Goal: Task Accomplishment & Management: Complete application form

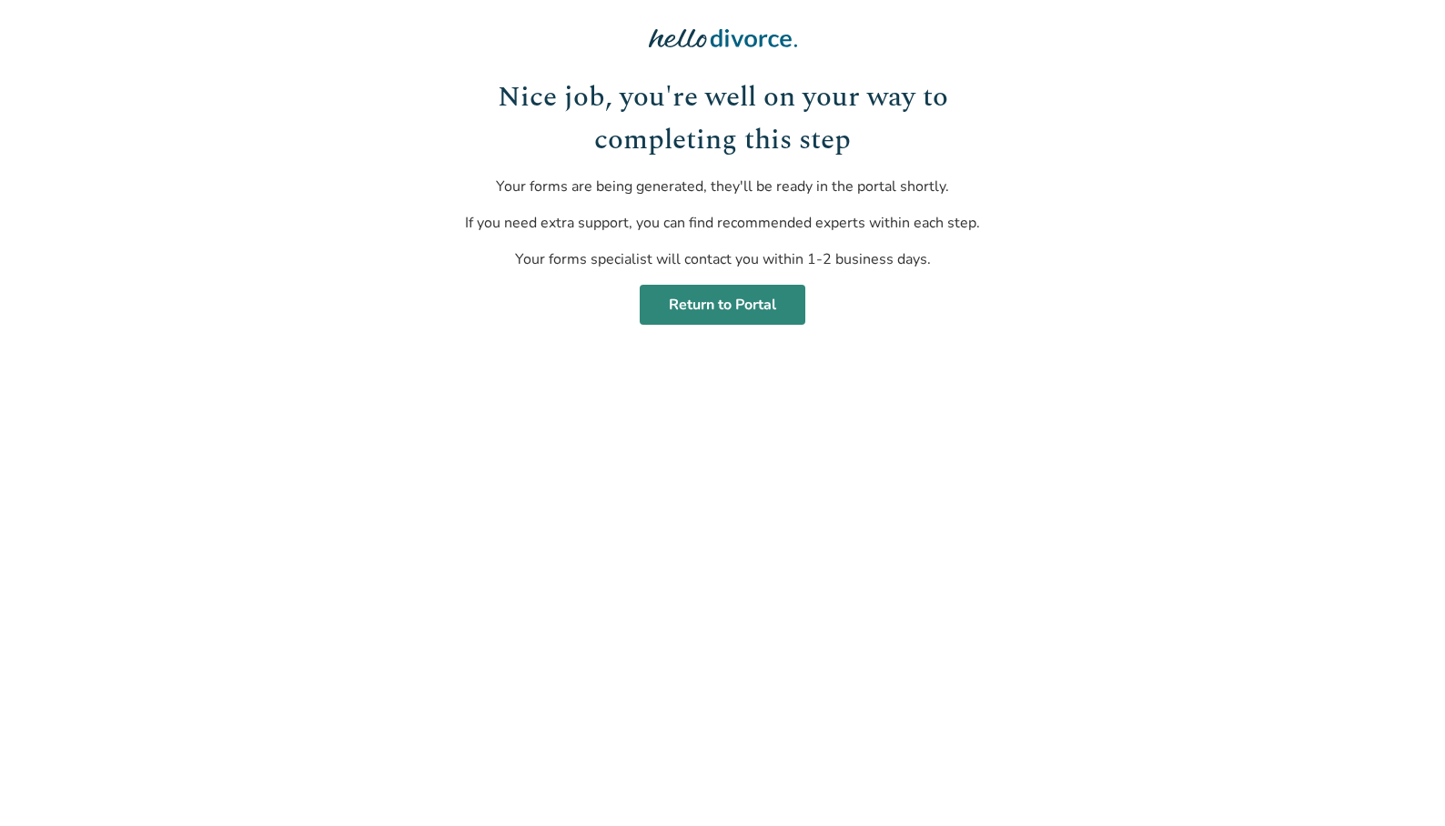
click at [731, 314] on link "Return to Portal" at bounding box center [723, 305] width 166 height 40
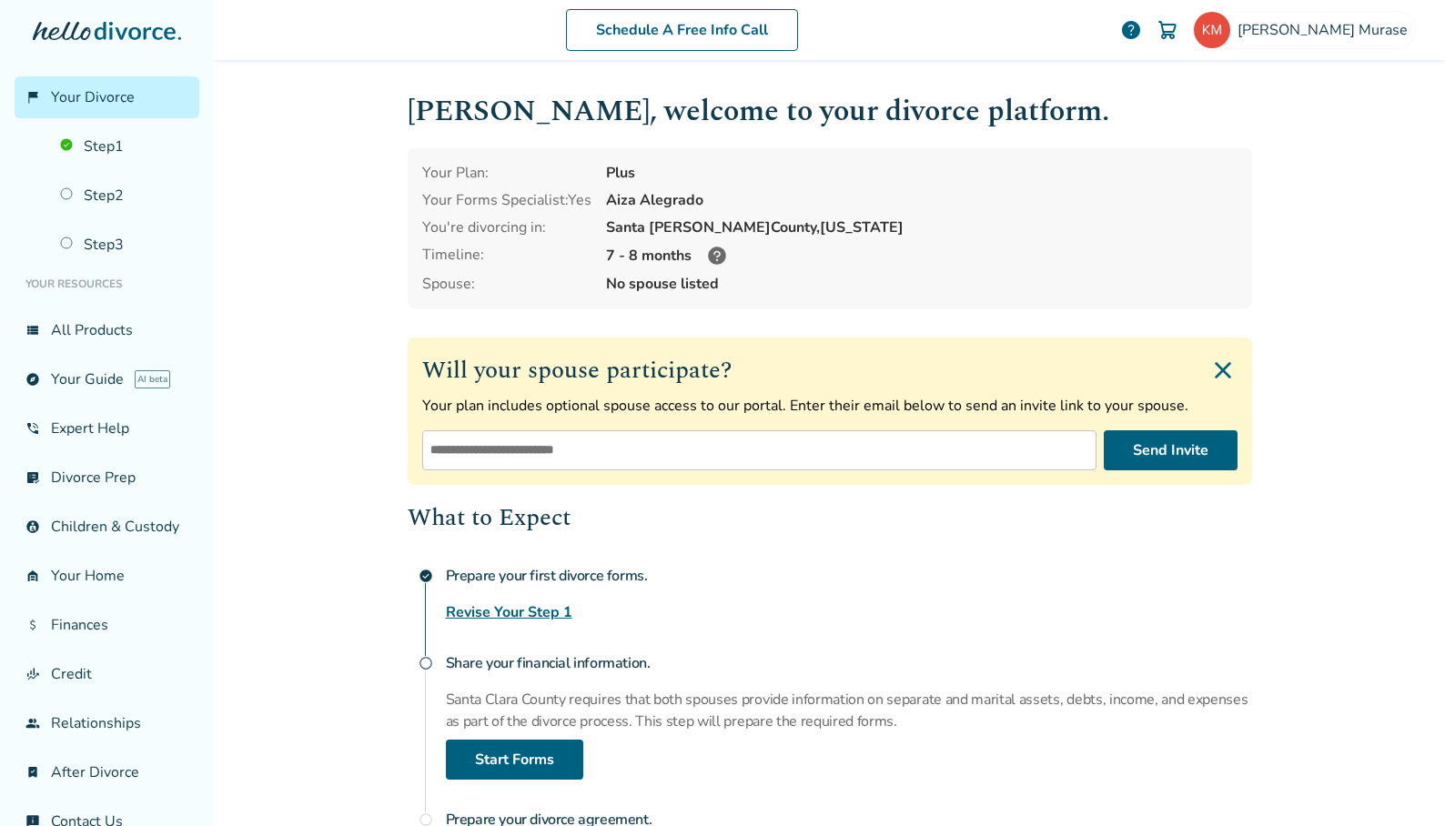
click at [709, 251] on icon at bounding box center [717, 256] width 22 height 22
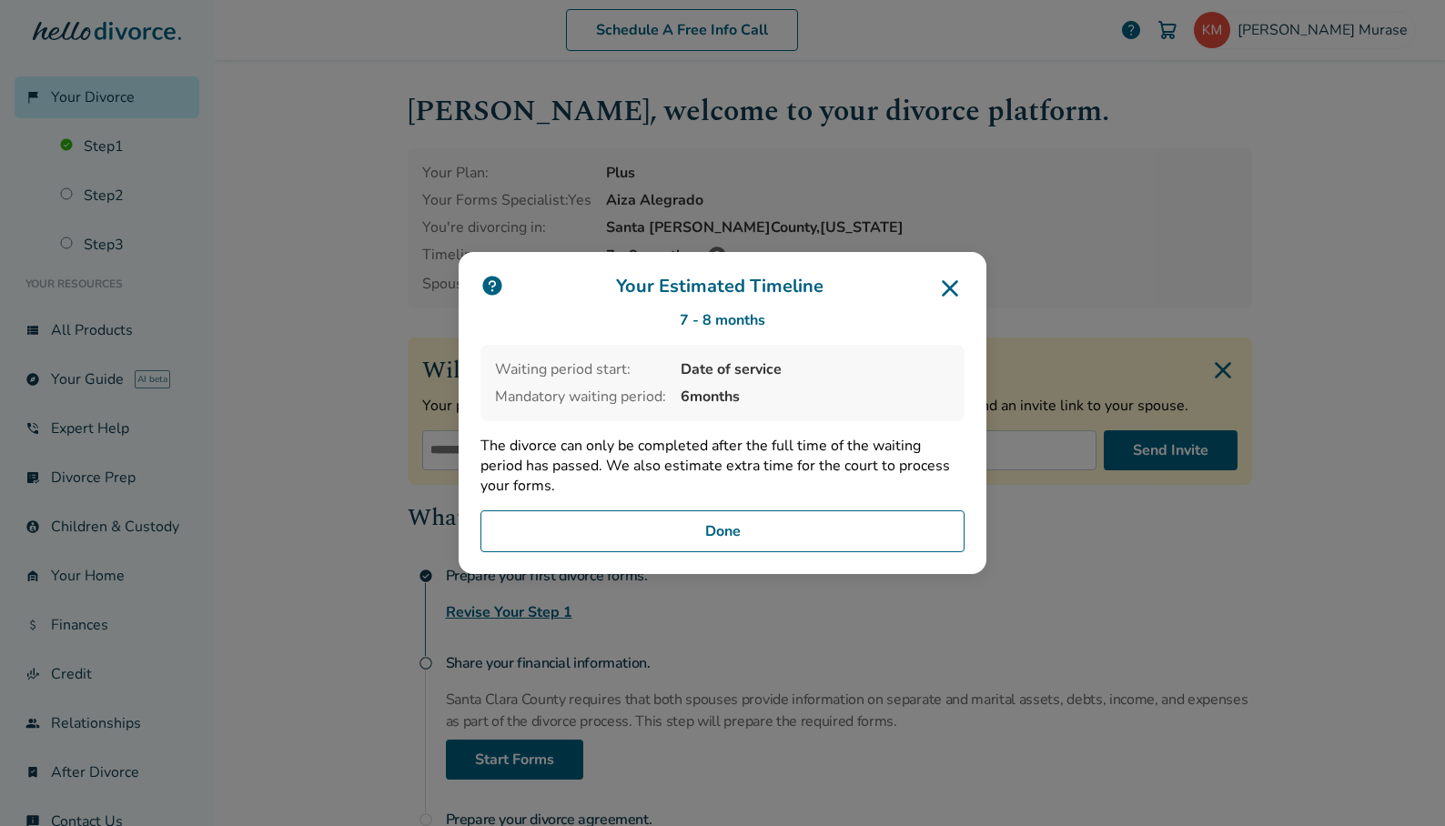
click at [731, 534] on button "Done" at bounding box center [722, 531] width 484 height 42
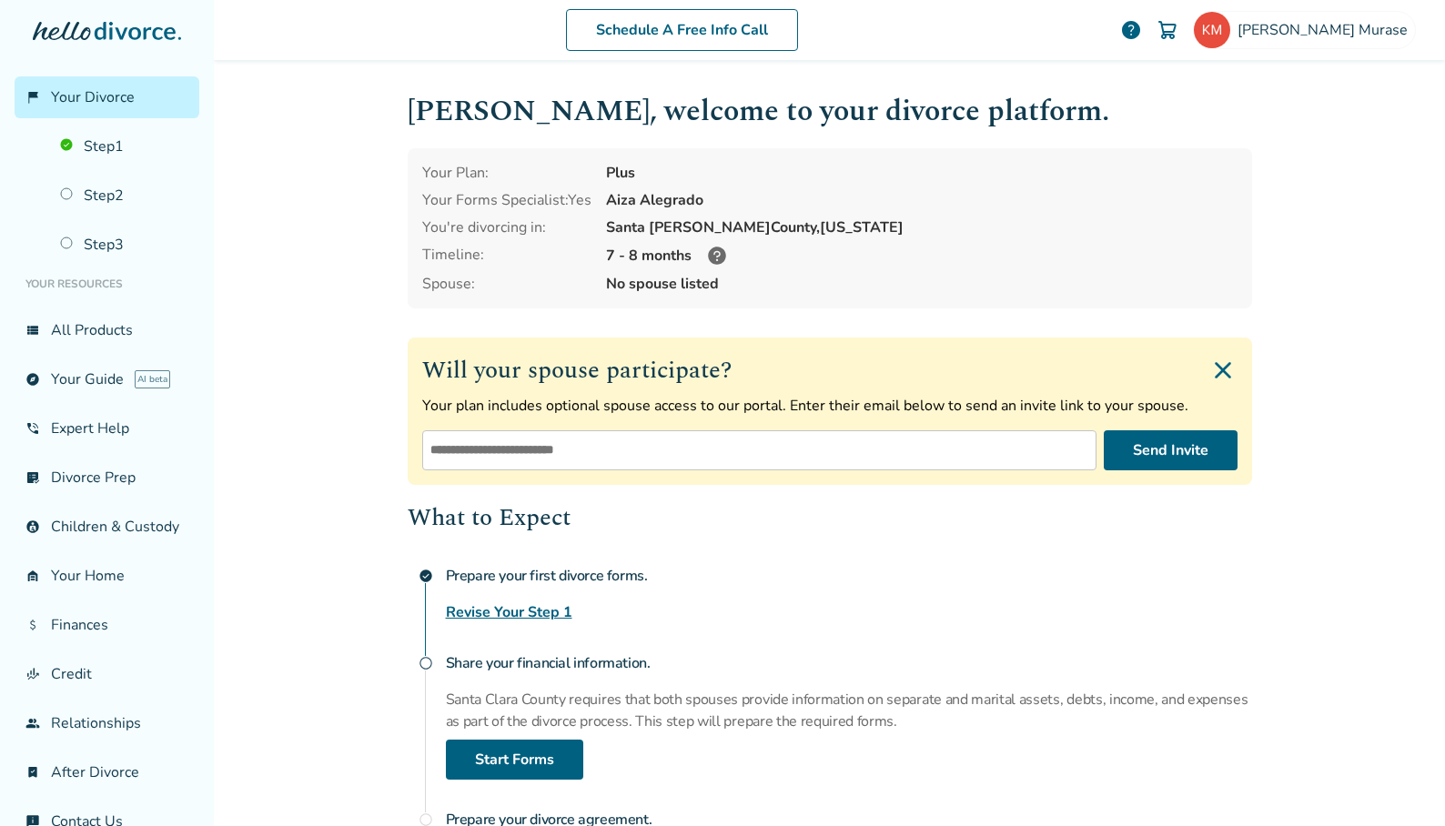
click at [1150, 596] on div "Prepare your first divorce forms. Revise Your Step 1" at bounding box center [849, 591] width 806 height 66
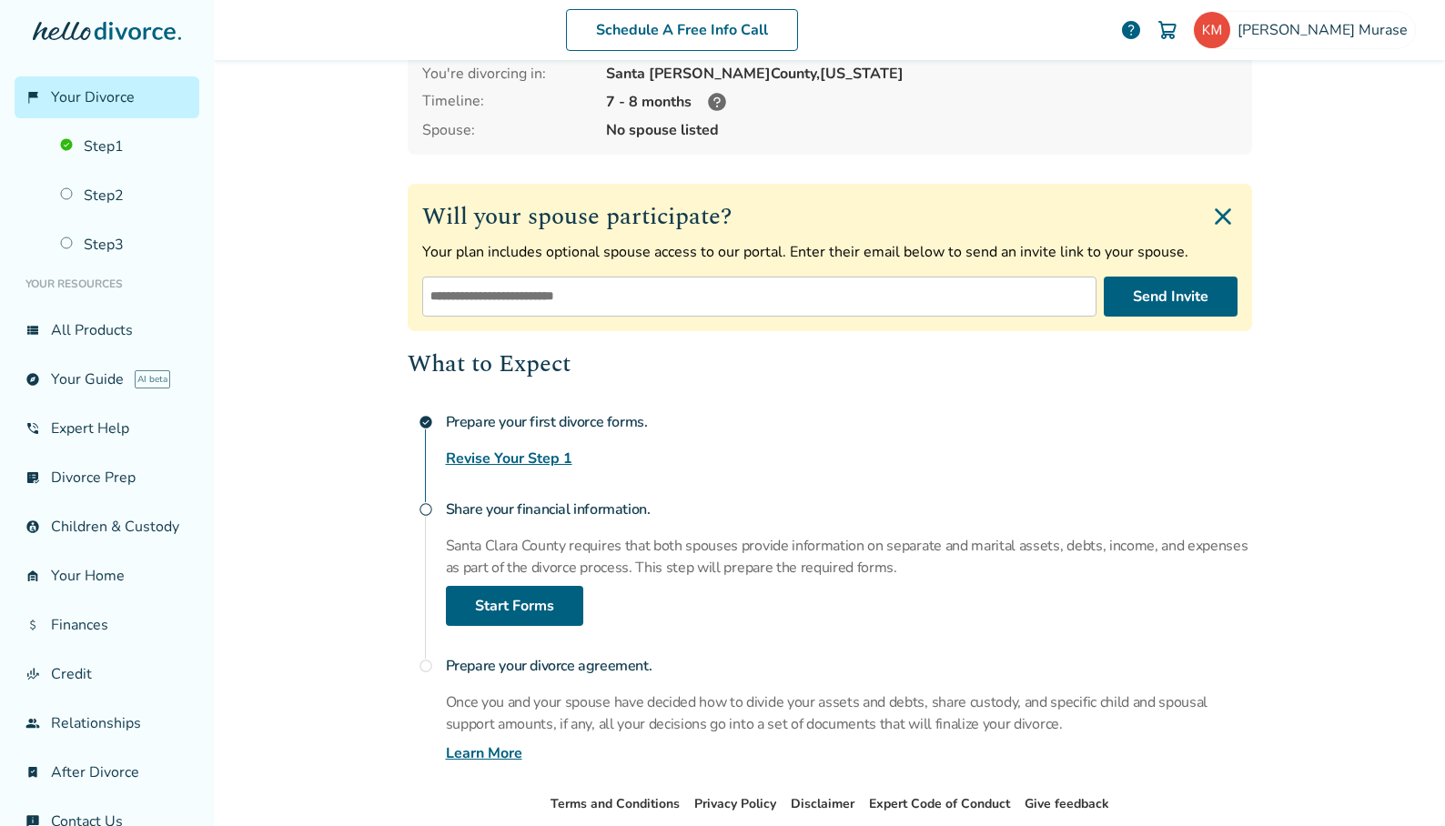
scroll to position [182, 0]
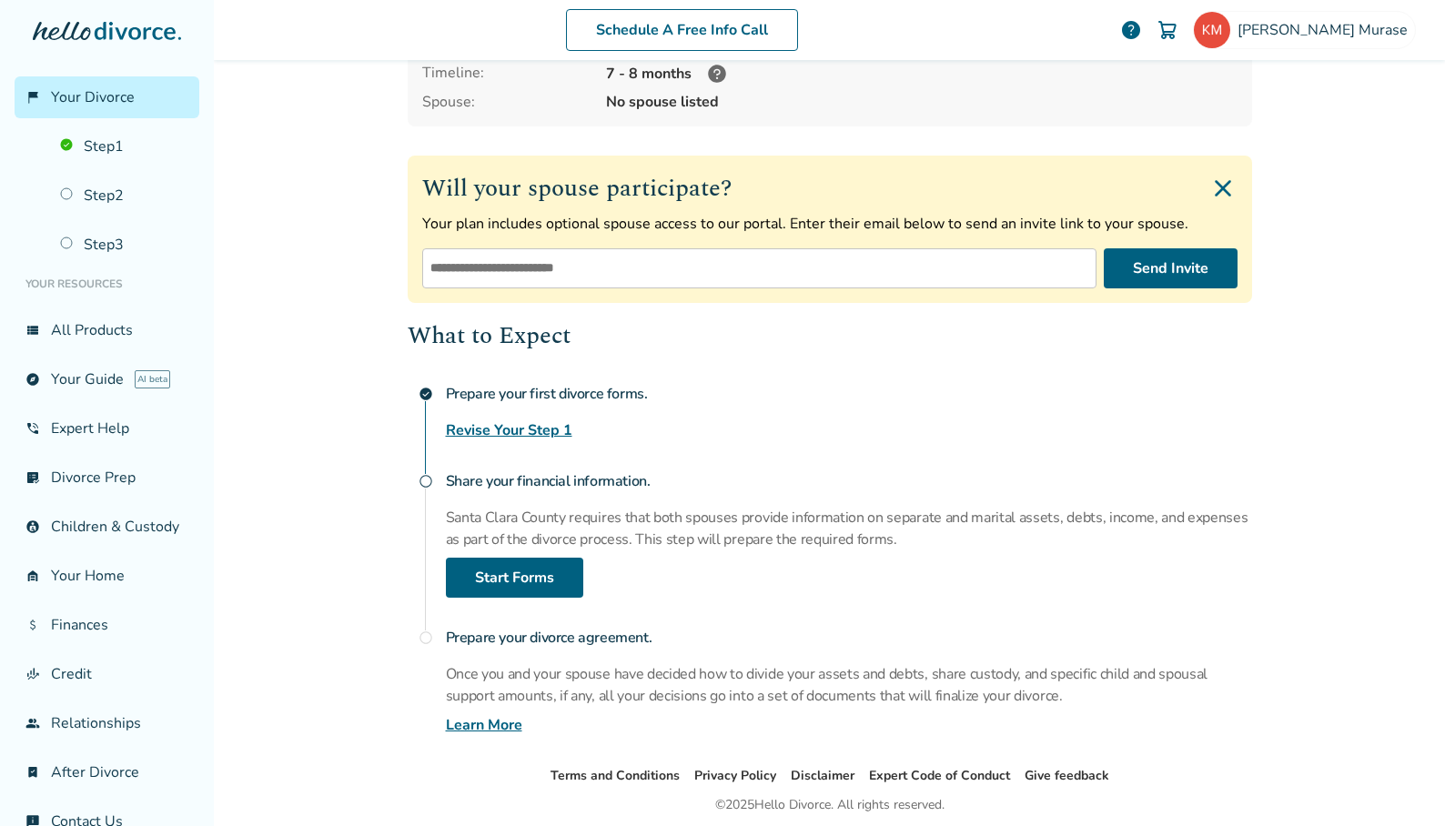
click at [526, 476] on h4 "Share your financial information." at bounding box center [849, 481] width 806 height 36
click at [505, 576] on link "Start Forms" at bounding box center [514, 578] width 137 height 40
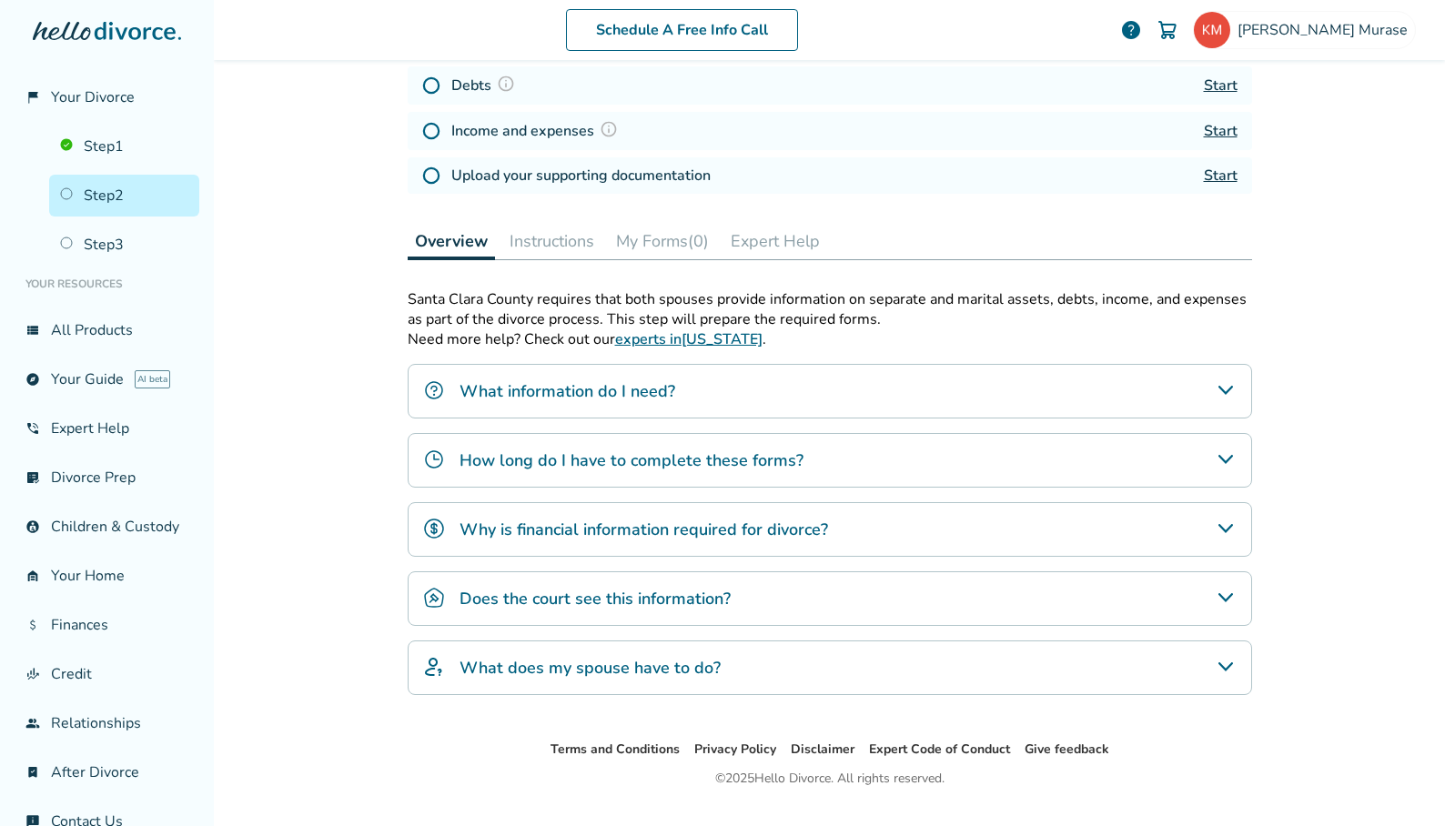
scroll to position [393, 0]
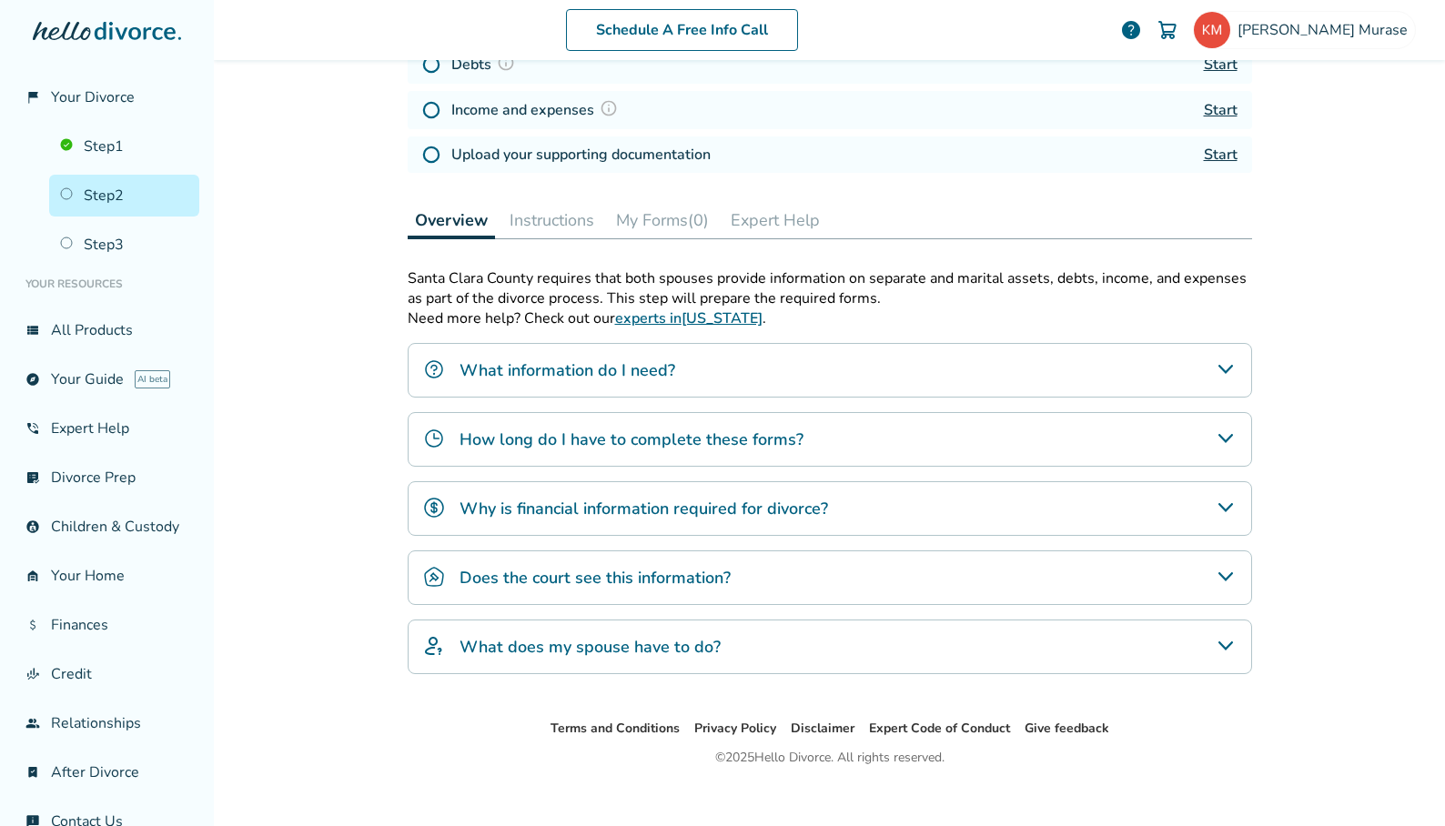
click at [1215, 374] on icon "What information do I need?" at bounding box center [1226, 370] width 22 height 22
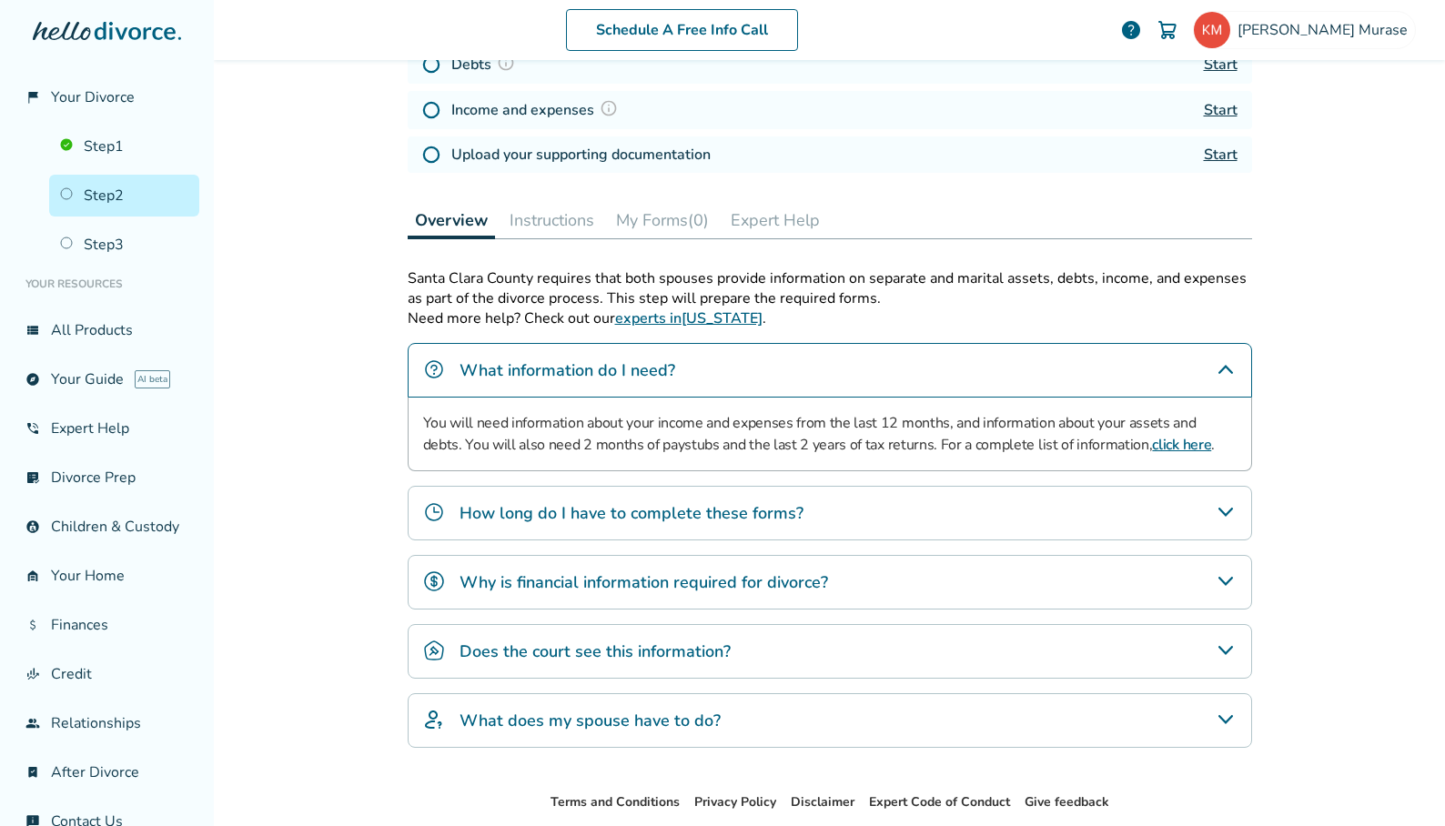
click at [785, 507] on h4 "How long do I have to complete these forms?" at bounding box center [632, 513] width 344 height 24
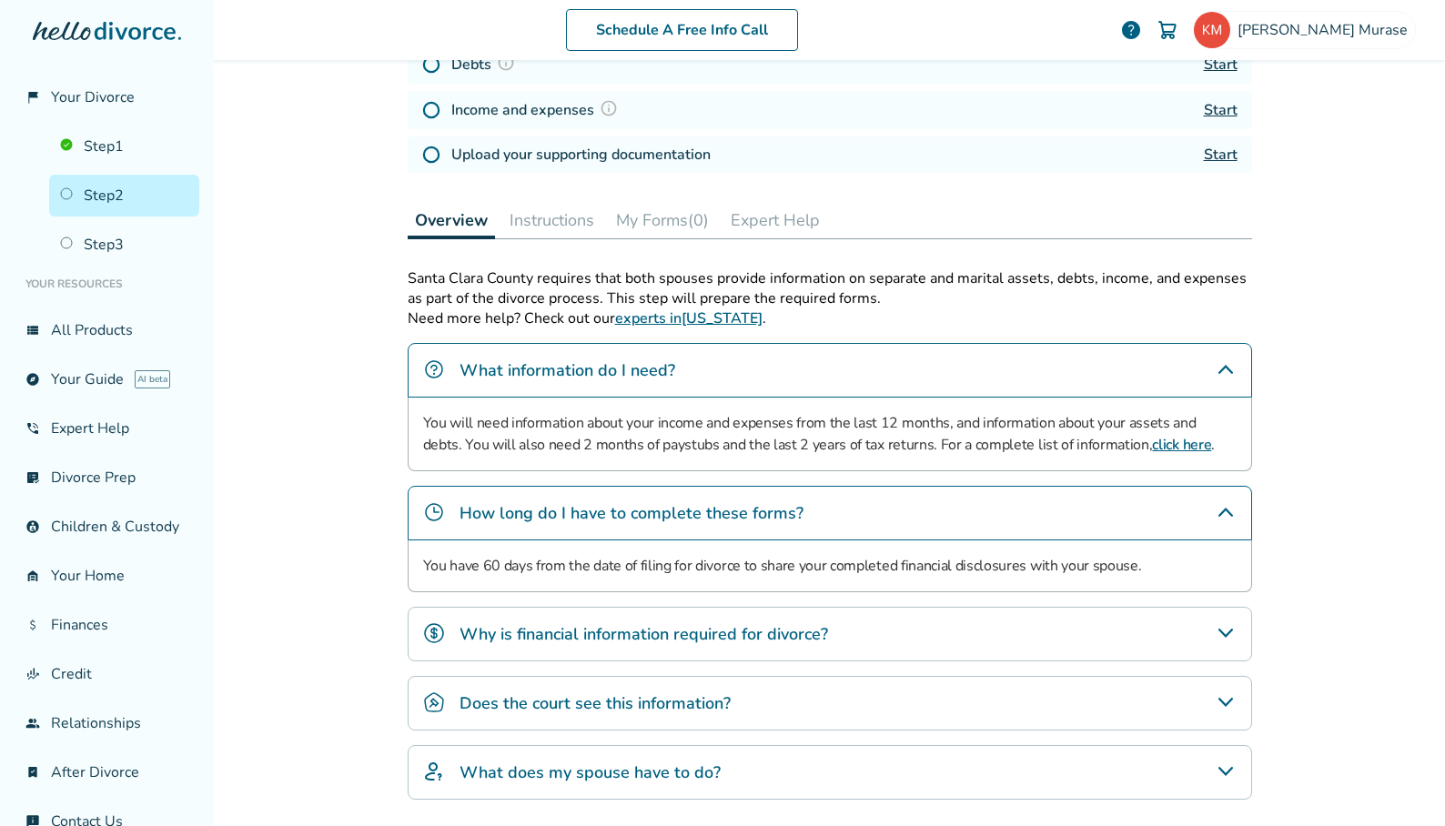
click at [766, 636] on h4 "Why is financial information required for divorce?" at bounding box center [644, 634] width 369 height 24
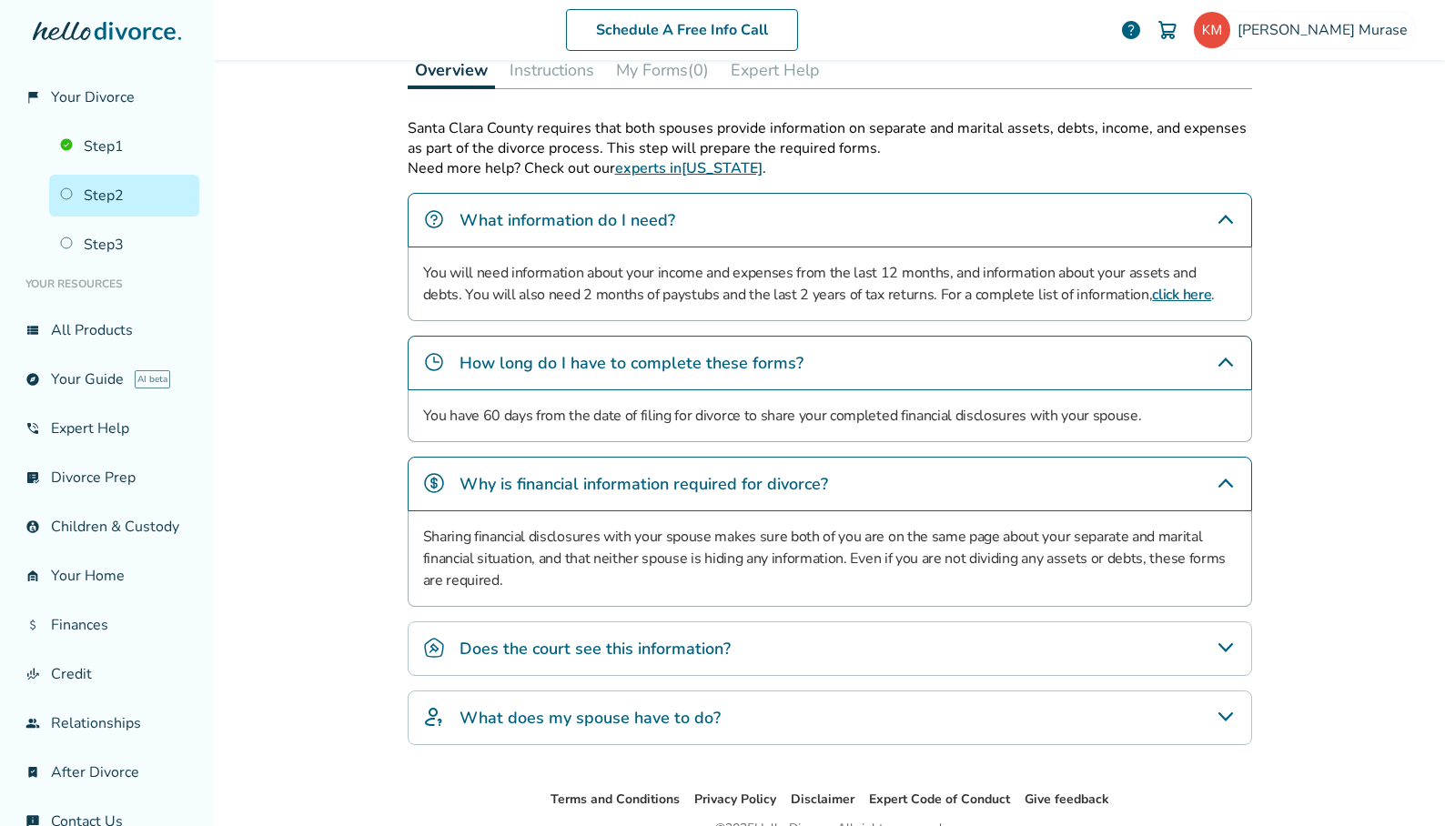
scroll to position [575, 0]
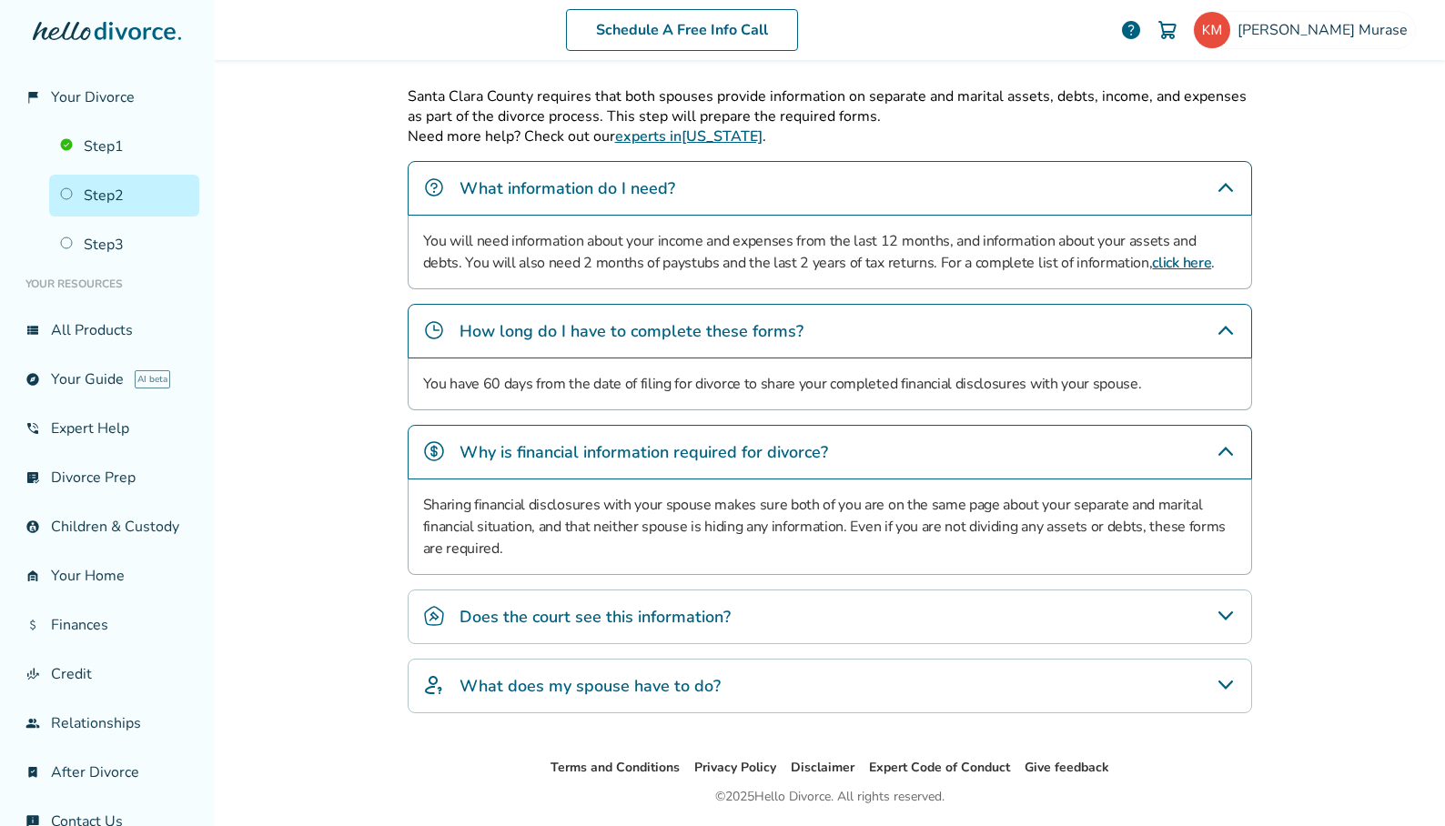
click at [645, 615] on h4 "Does the court see this information?" at bounding box center [595, 617] width 271 height 24
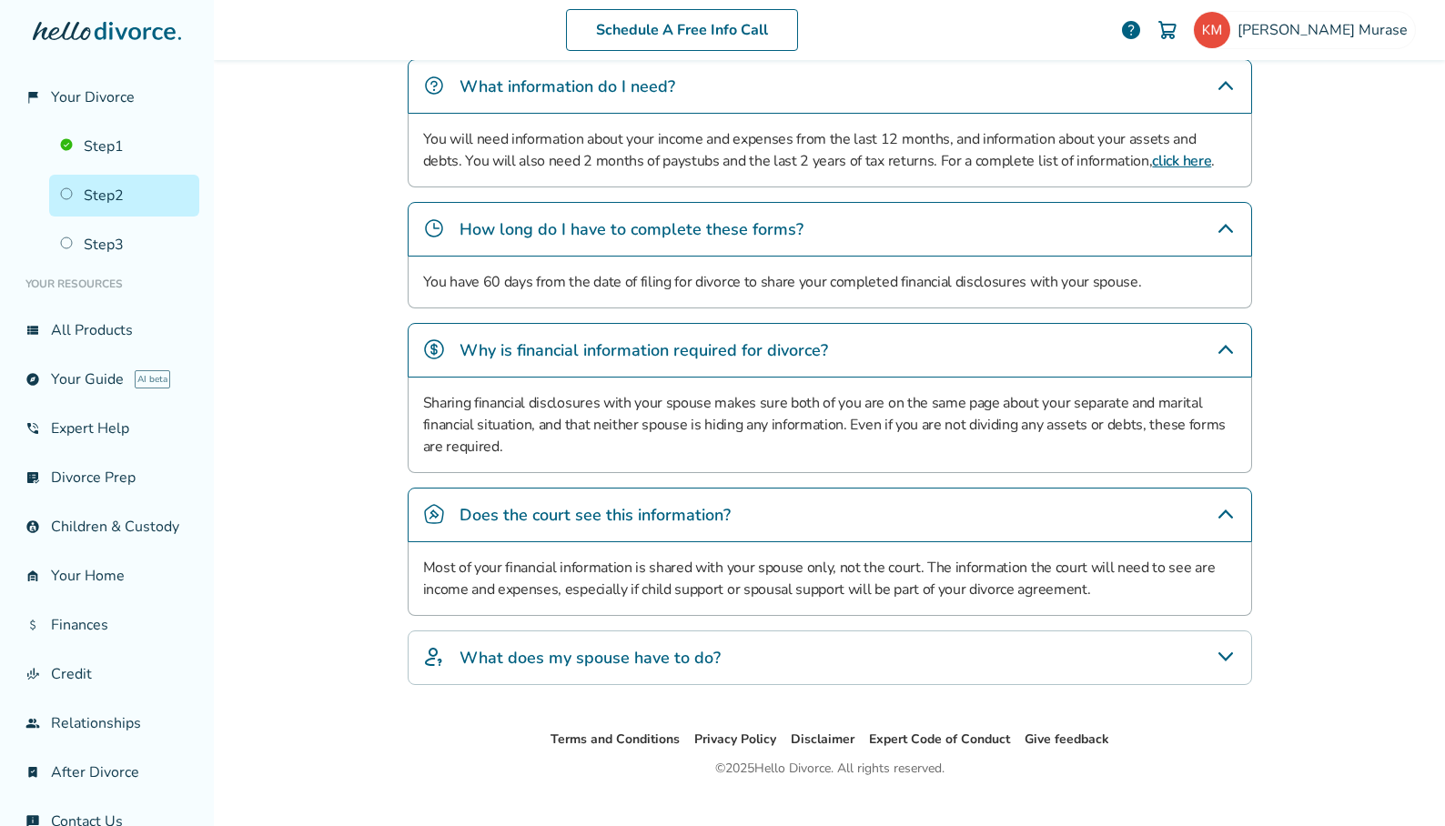
scroll to position [695, 0]
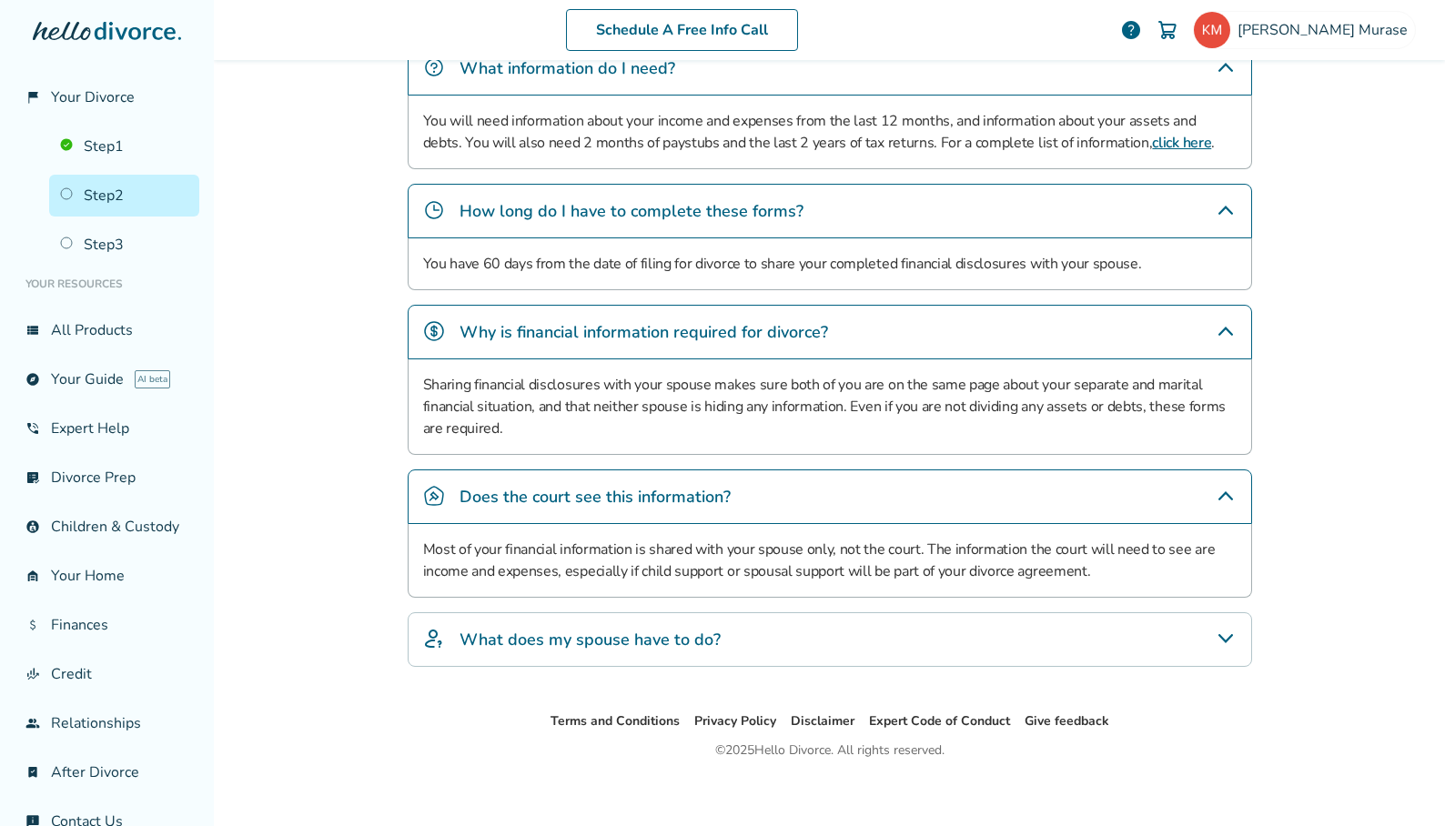
click at [639, 640] on h4 "What does my spouse have to do?" at bounding box center [590, 640] width 261 height 24
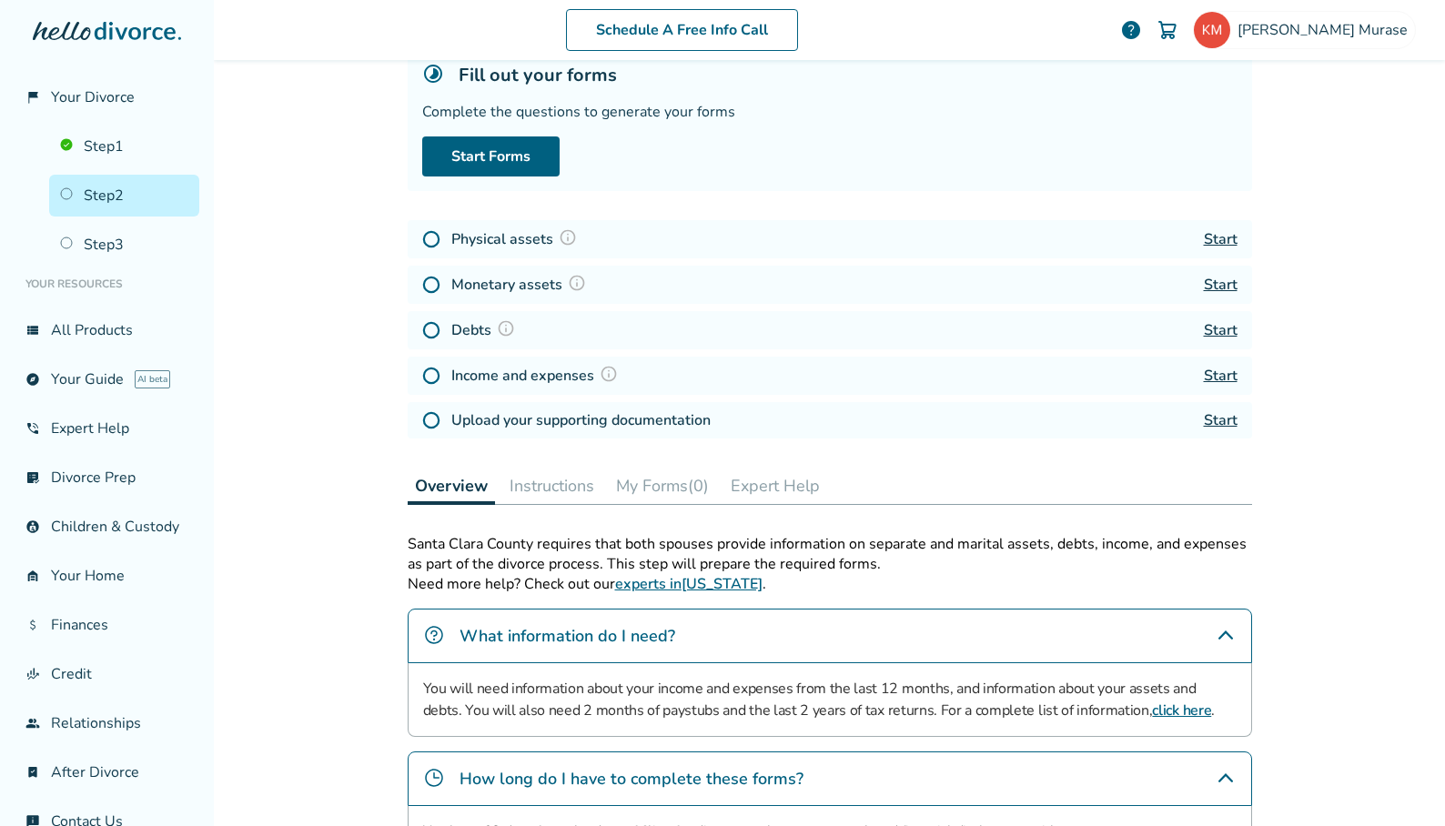
scroll to position [108, 0]
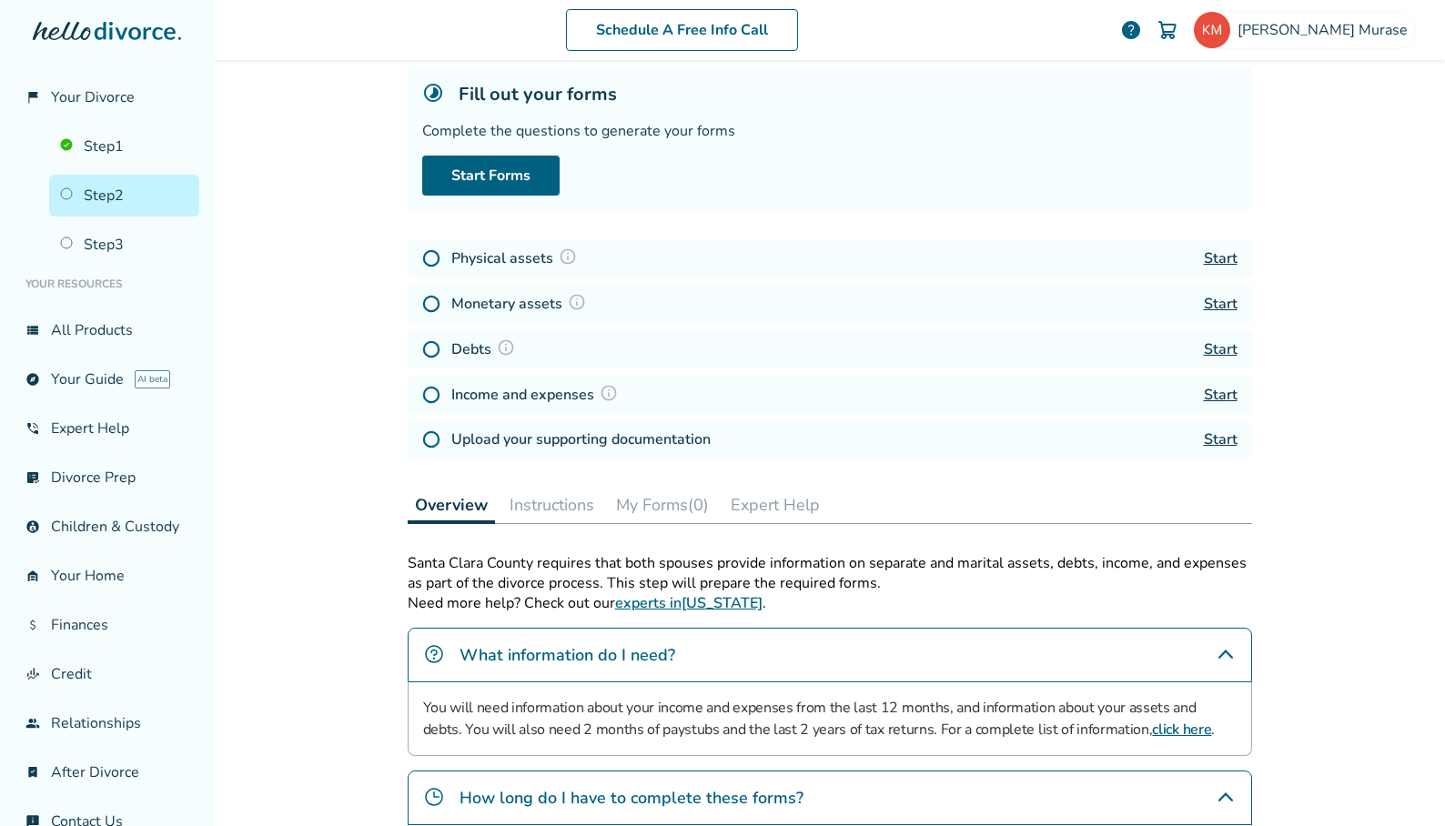
click at [1212, 302] on link "Start" at bounding box center [1221, 304] width 34 height 20
